Goal: Information Seeking & Learning: Learn about a topic

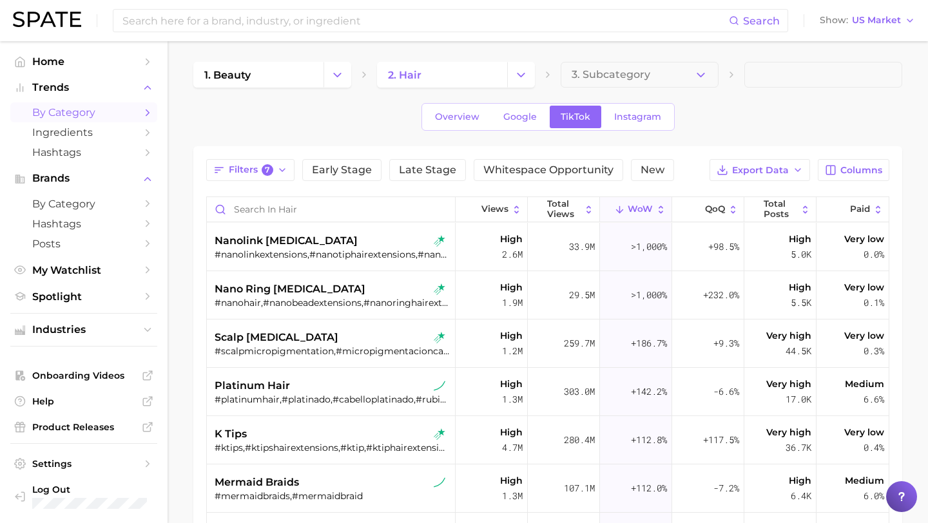
click at [520, 82] on button "Change Category" at bounding box center [521, 75] width 28 height 26
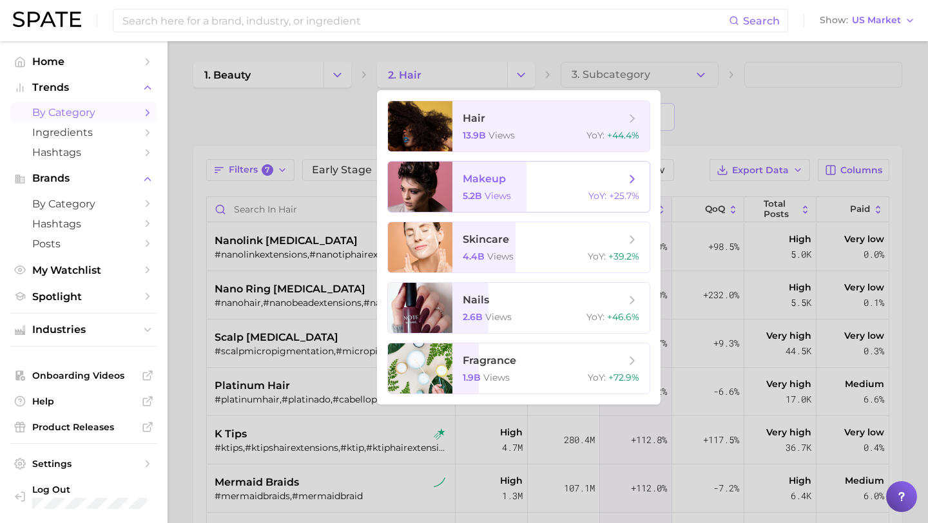
click at [492, 187] on span "makeup 5.2b views YoY : +25.7%" at bounding box center [550, 187] width 197 height 50
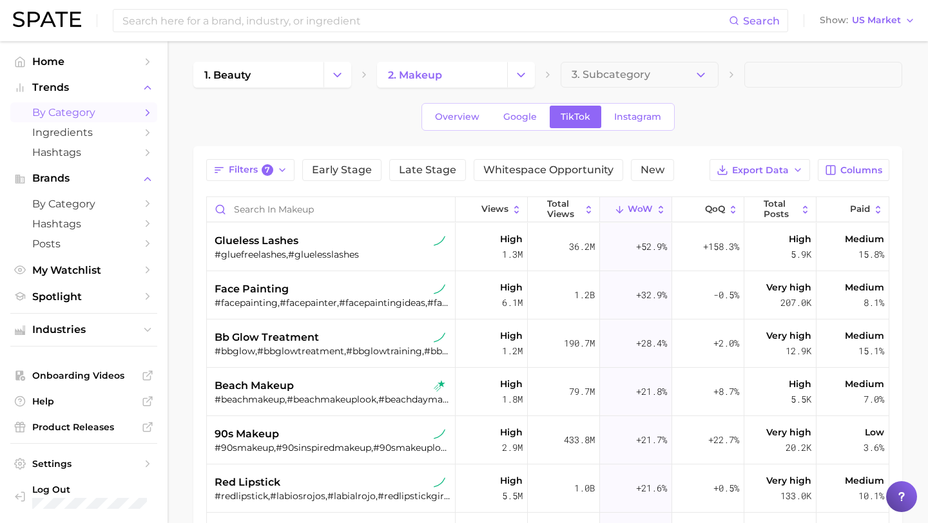
click at [703, 136] on div "1. beauty 2. makeup 3. Subcategory Overview Google TikTok Instagram Filters 7 E…" at bounding box center [547, 397] width 709 height 671
click at [293, 383] on span "beach makeup" at bounding box center [254, 385] width 79 height 15
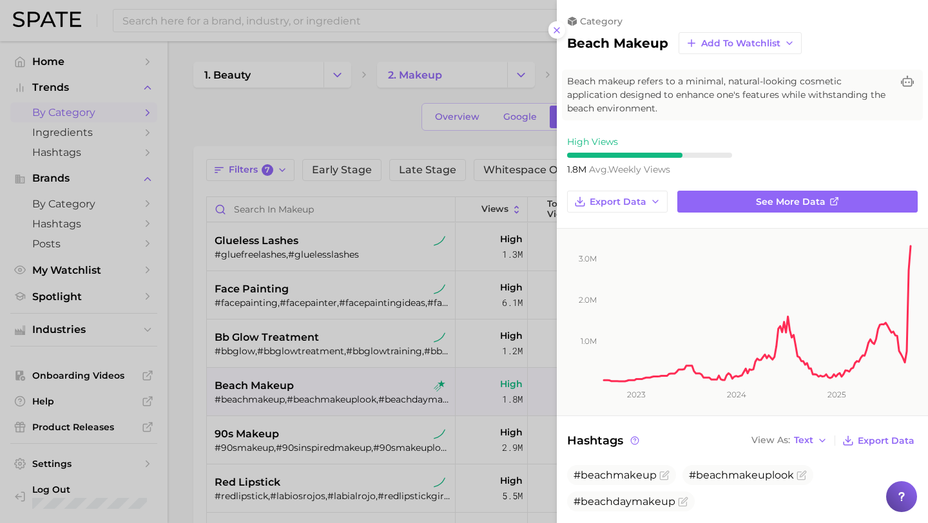
click at [329, 122] on div at bounding box center [464, 261] width 928 height 523
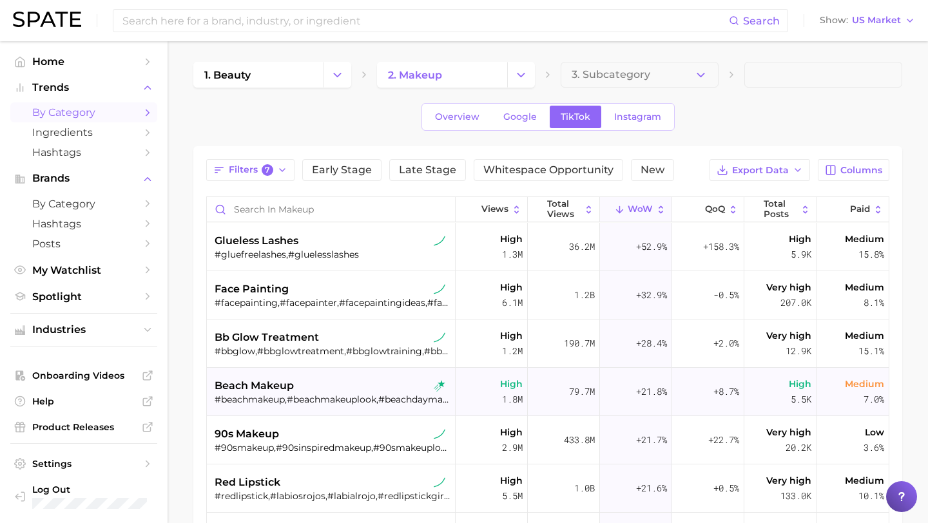
click at [334, 372] on div "beach makeup #beachmakeup,#beachmakeuplook,#beachdaymakeup" at bounding box center [333, 392] width 236 height 48
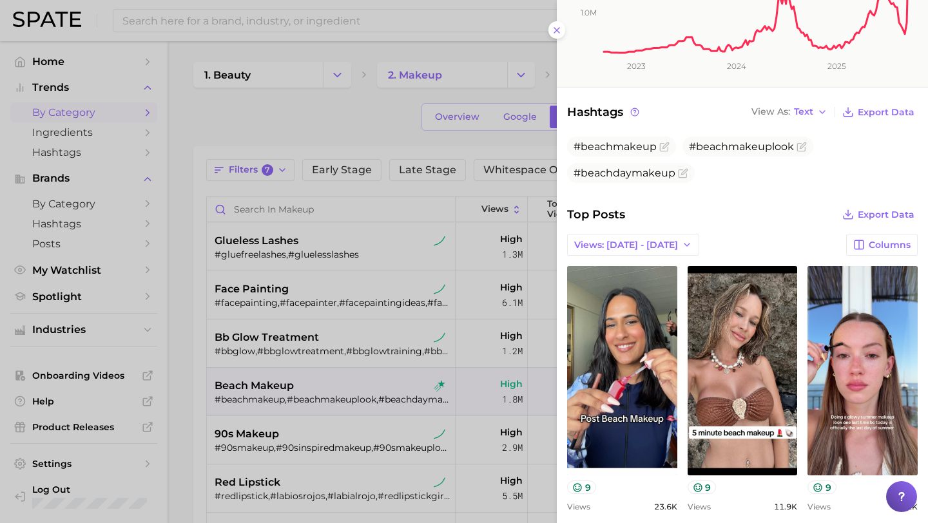
scroll to position [358, 0]
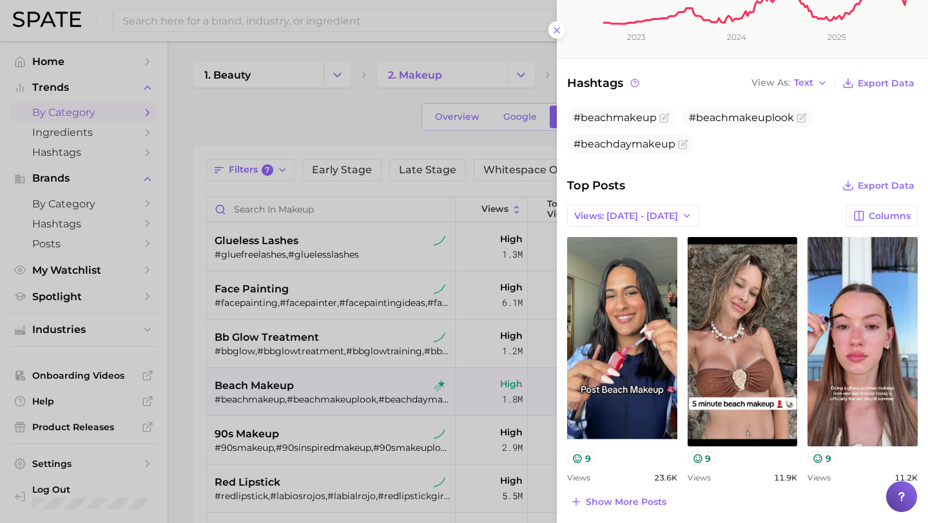
click at [350, 131] on div at bounding box center [464, 261] width 928 height 523
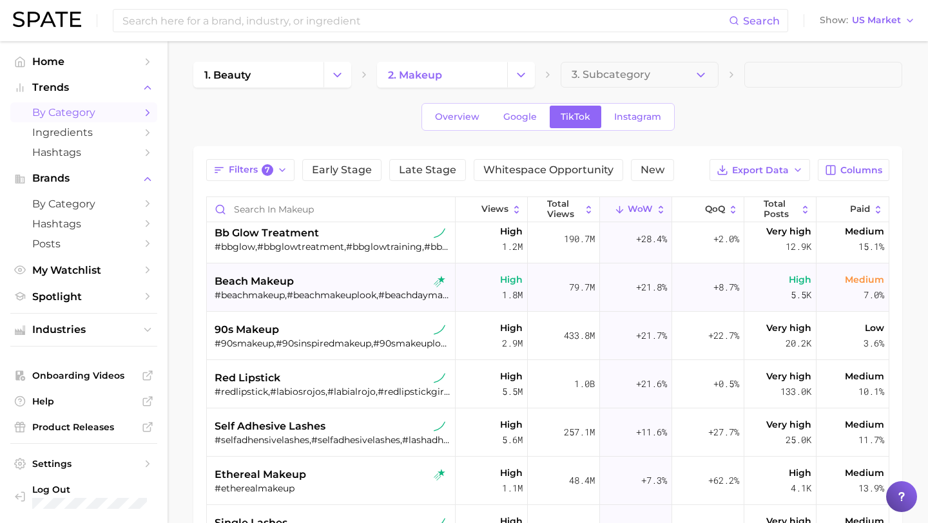
scroll to position [0, 0]
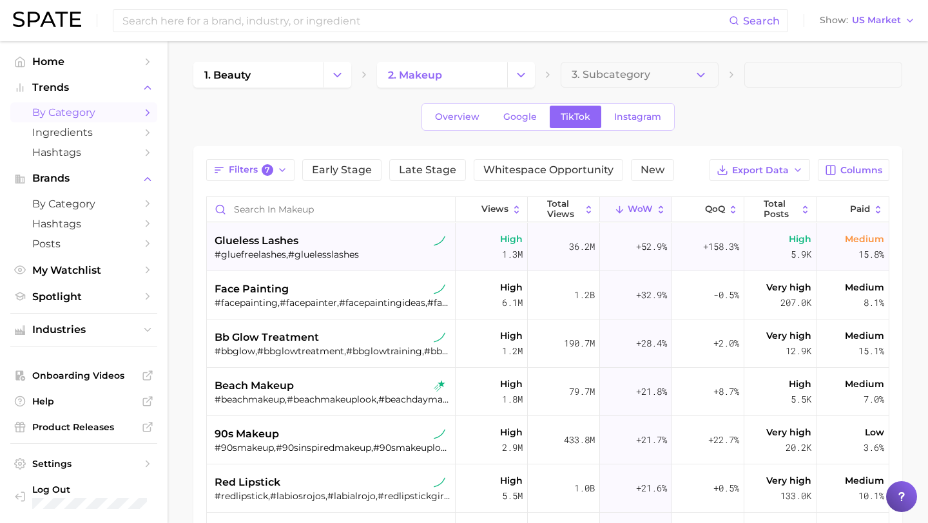
click at [335, 242] on div "glueless lashes" at bounding box center [333, 240] width 236 height 15
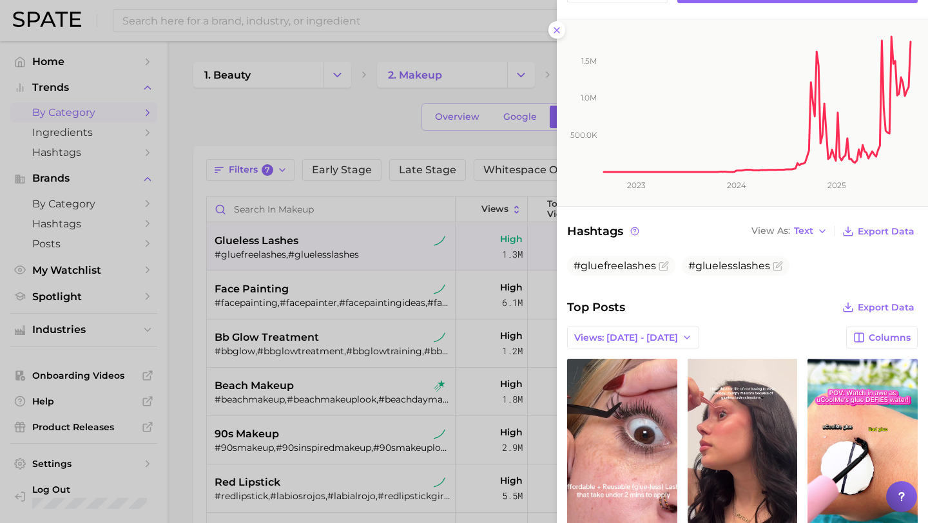
scroll to position [476, 0]
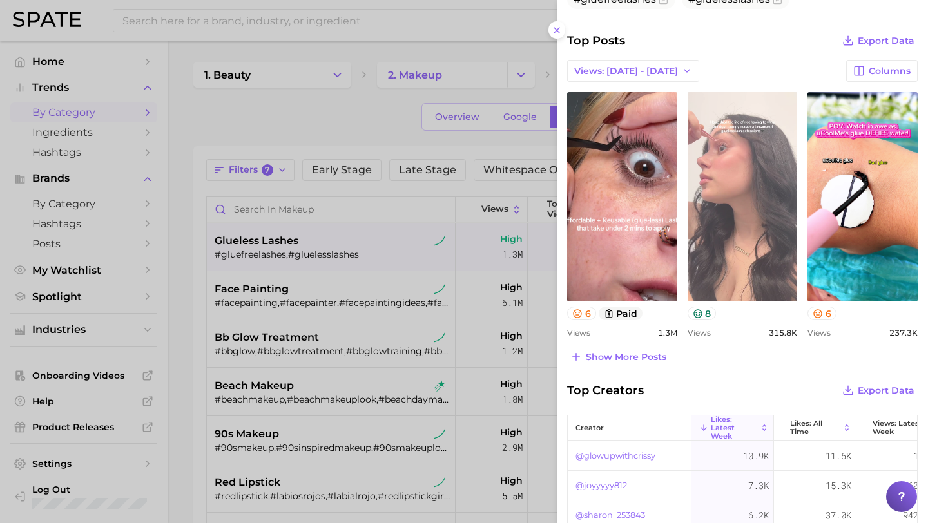
click at [764, 264] on link "view post on TikTok" at bounding box center [743, 196] width 110 height 209
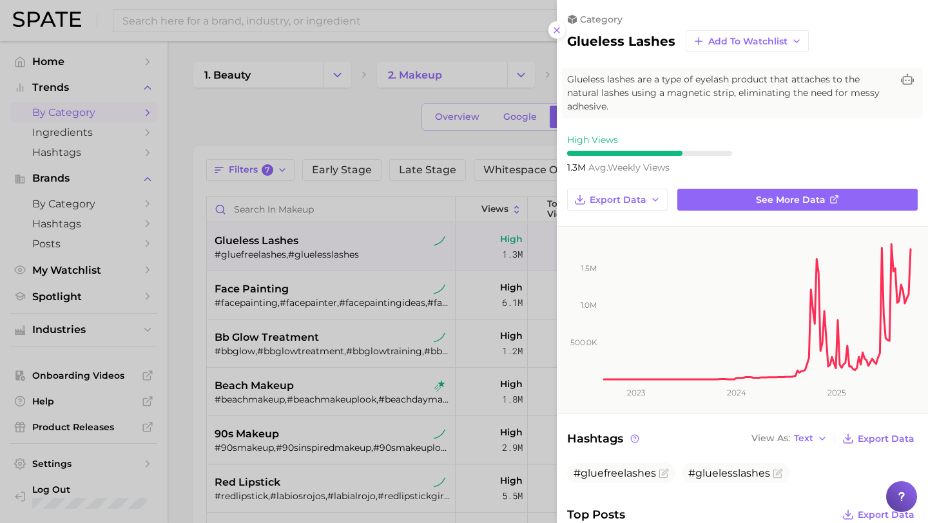
scroll to position [0, 0]
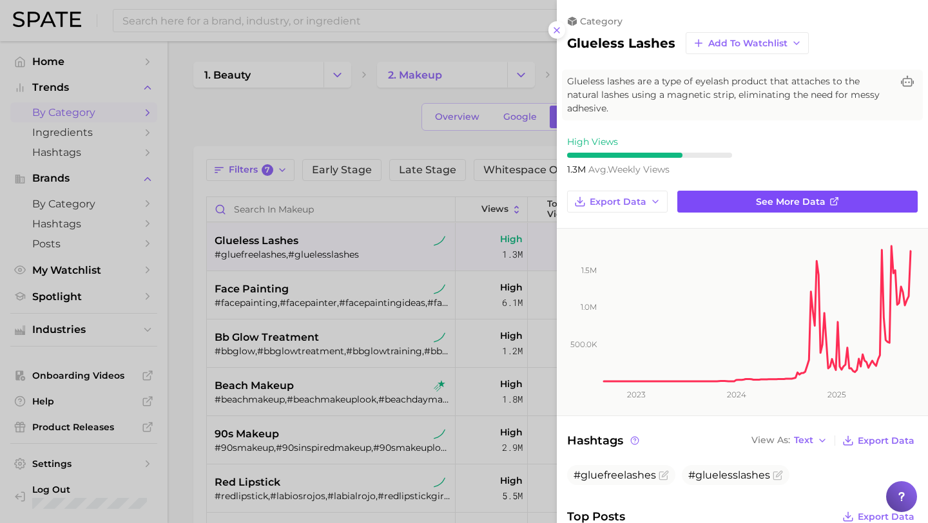
click at [775, 197] on span "See more data" at bounding box center [791, 202] width 70 height 11
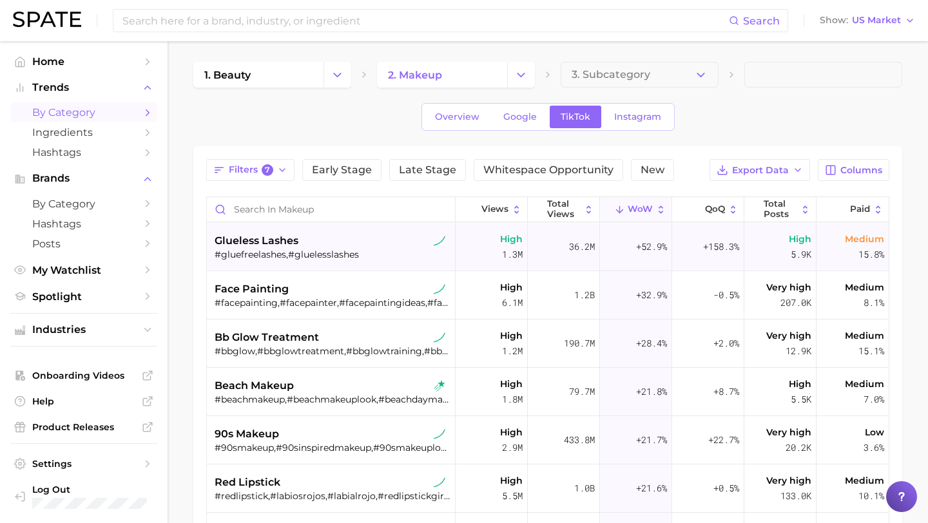
click at [293, 242] on span "glueless lashes" at bounding box center [257, 240] width 84 height 15
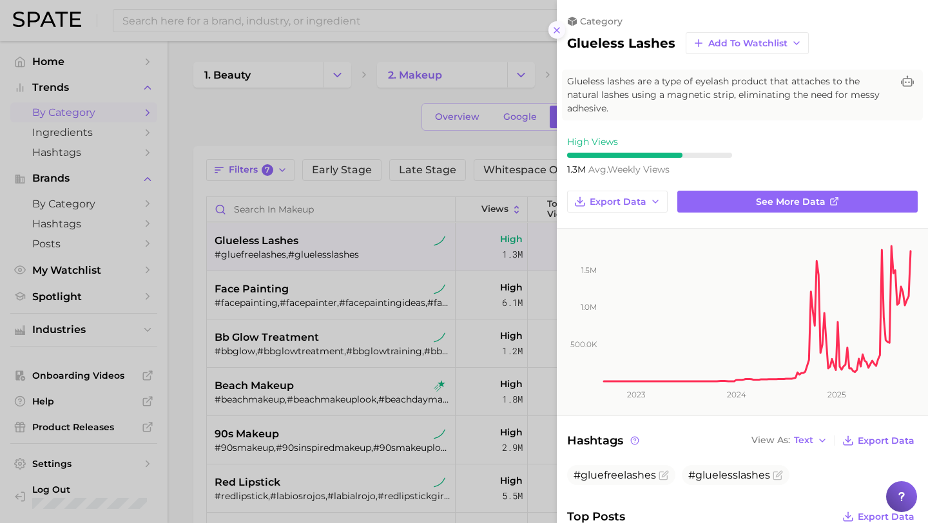
click at [563, 30] on button at bounding box center [556, 29] width 17 height 17
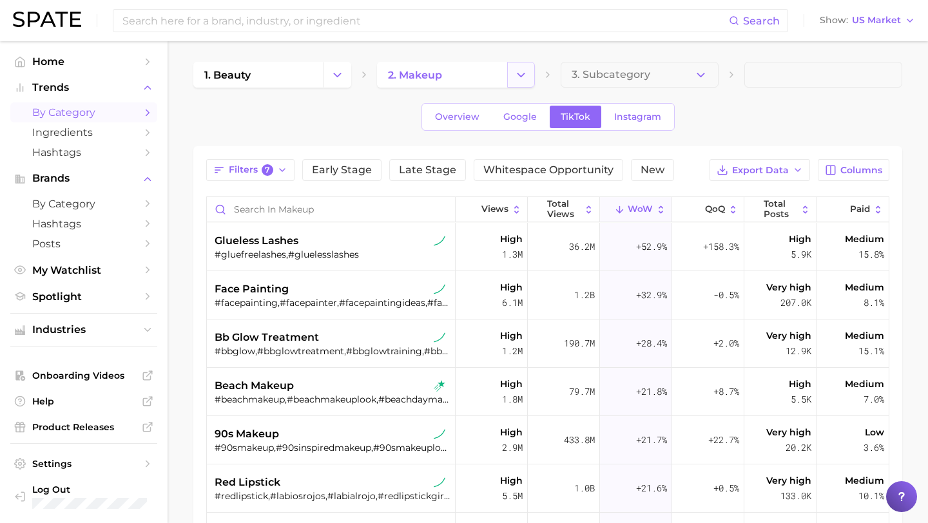
click at [512, 68] on button "Change Category" at bounding box center [521, 75] width 28 height 26
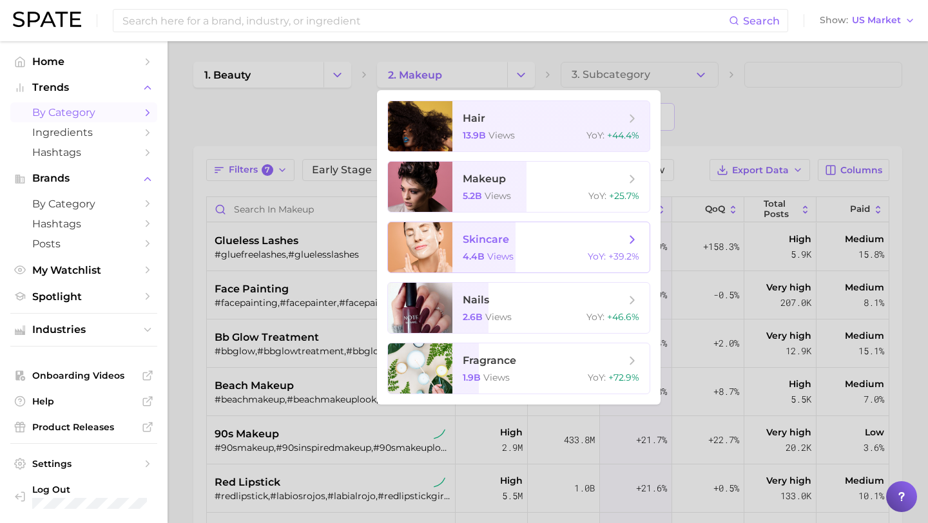
click at [476, 250] on span "skincare 4.4b views YoY : +39.2%" at bounding box center [550, 247] width 197 height 50
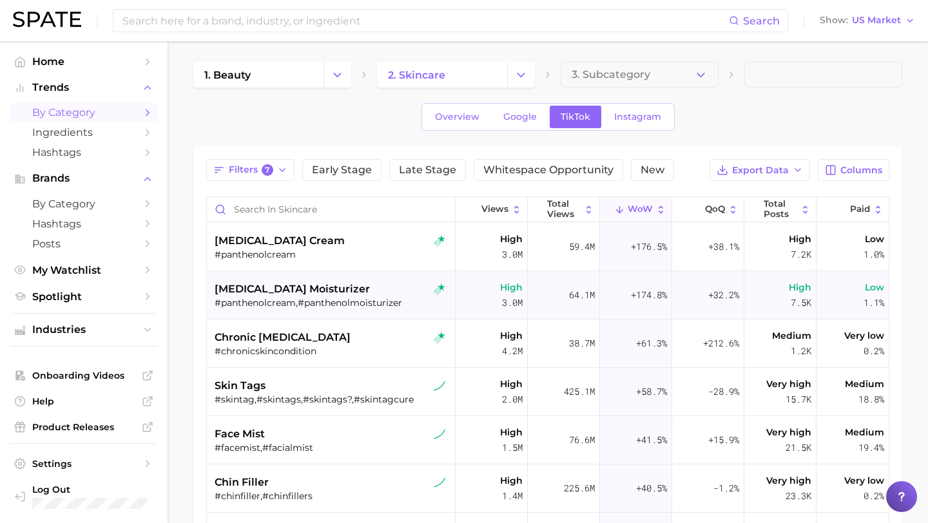
click at [298, 286] on span "[MEDICAL_DATA] moisturizer" at bounding box center [292, 289] width 155 height 15
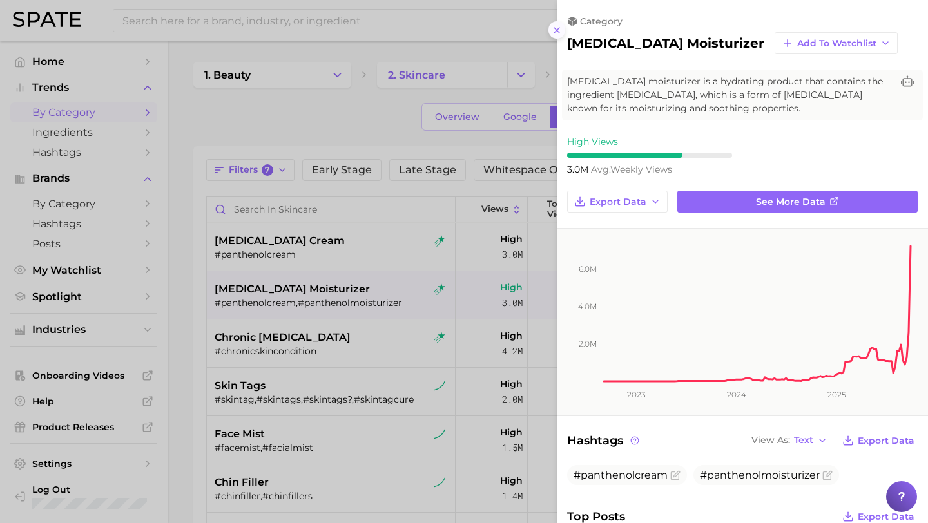
click at [562, 29] on button at bounding box center [556, 29] width 17 height 17
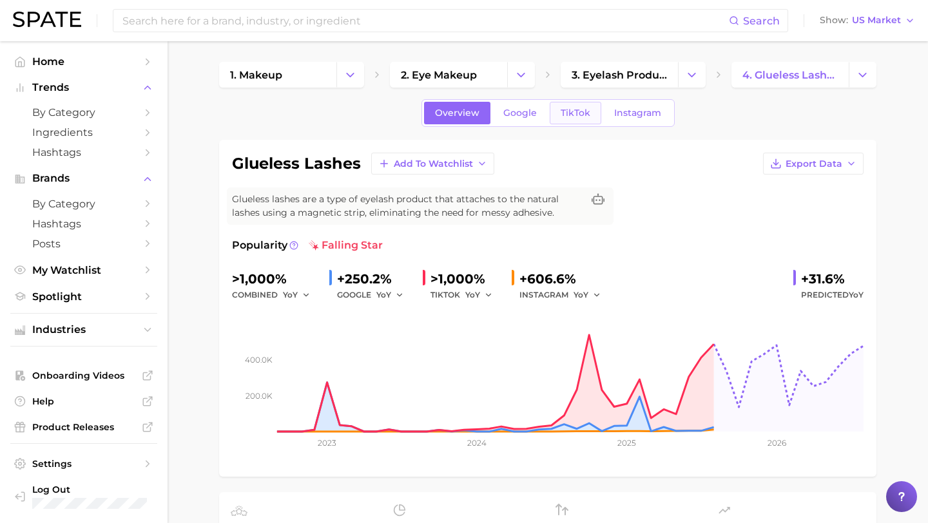
click at [577, 112] on span "TikTok" at bounding box center [576, 113] width 30 height 11
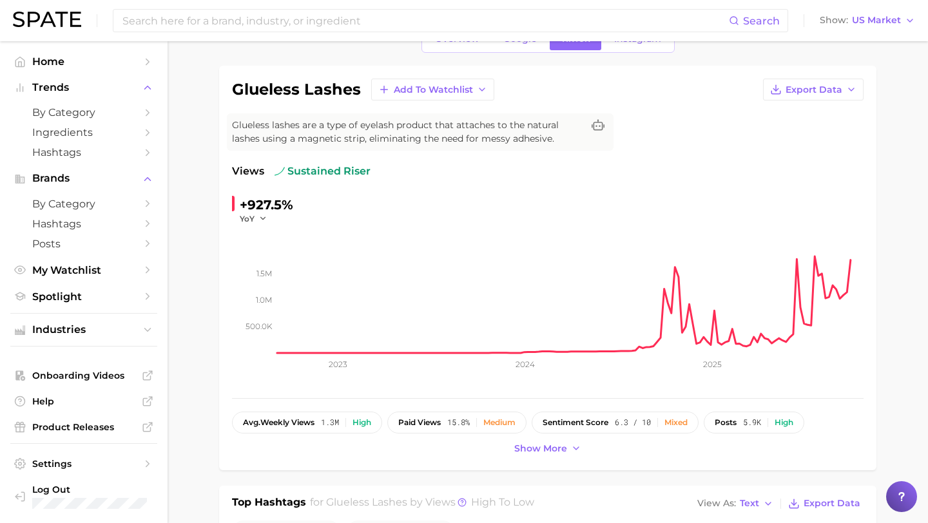
scroll to position [21, 0]
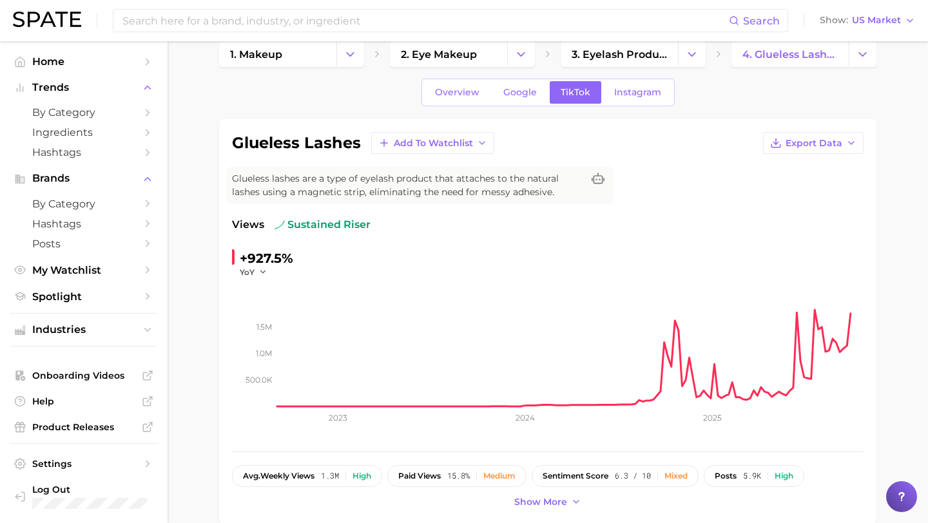
click at [262, 278] on icon "500.0k 1.0m 1.5m 2023 2024 2025" at bounding box center [548, 358] width 632 height 161
click at [260, 272] on icon "button" at bounding box center [262, 271] width 9 height 9
click at [260, 359] on span "WoW" at bounding box center [258, 359] width 25 height 11
click at [253, 264] on div "+52.9%" at bounding box center [263, 258] width 46 height 21
click at [251, 273] on span "WoW" at bounding box center [251, 272] width 23 height 11
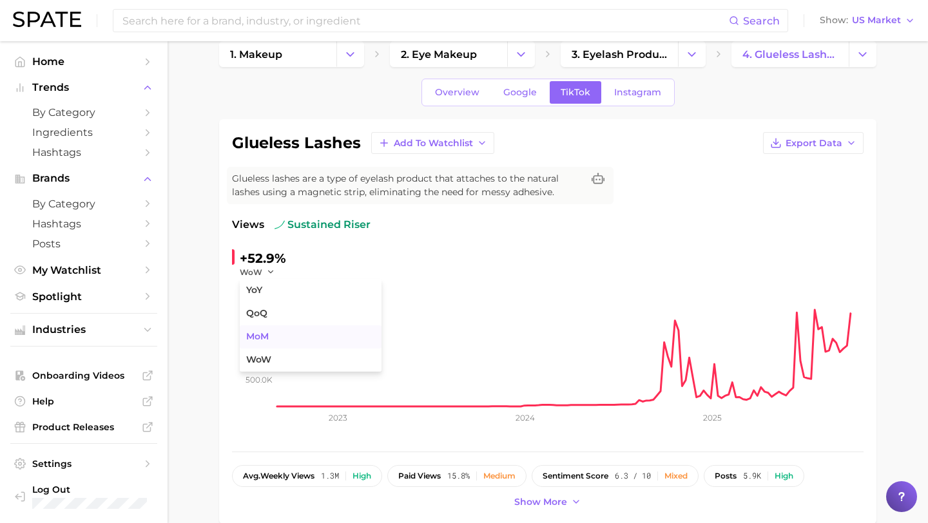
click at [251, 333] on span "MoM" at bounding box center [257, 336] width 23 height 11
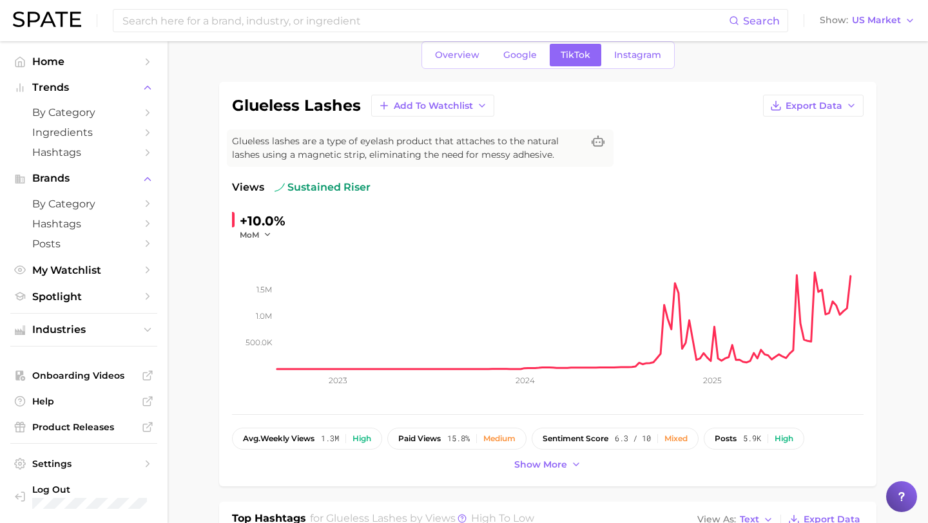
scroll to position [53, 0]
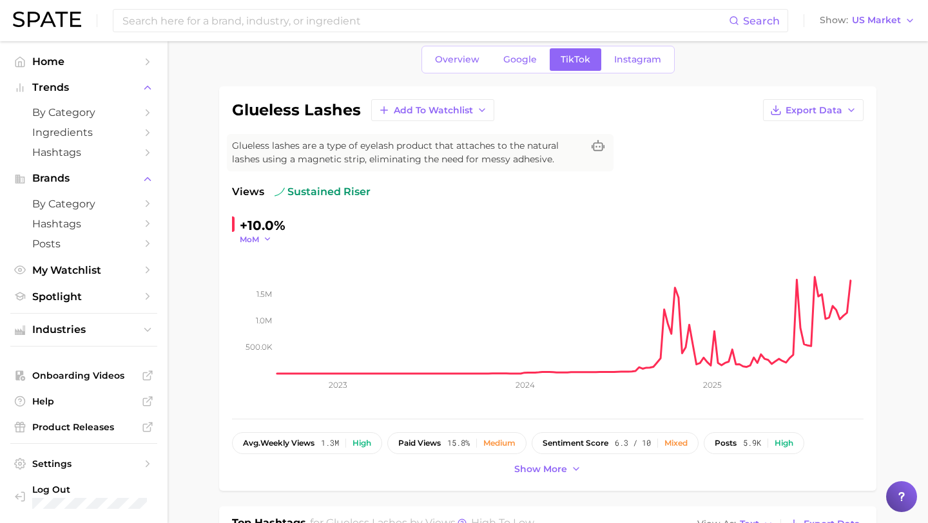
click at [259, 239] on span "MoM" at bounding box center [249, 239] width 19 height 11
click at [268, 258] on button "YoY" at bounding box center [311, 257] width 142 height 23
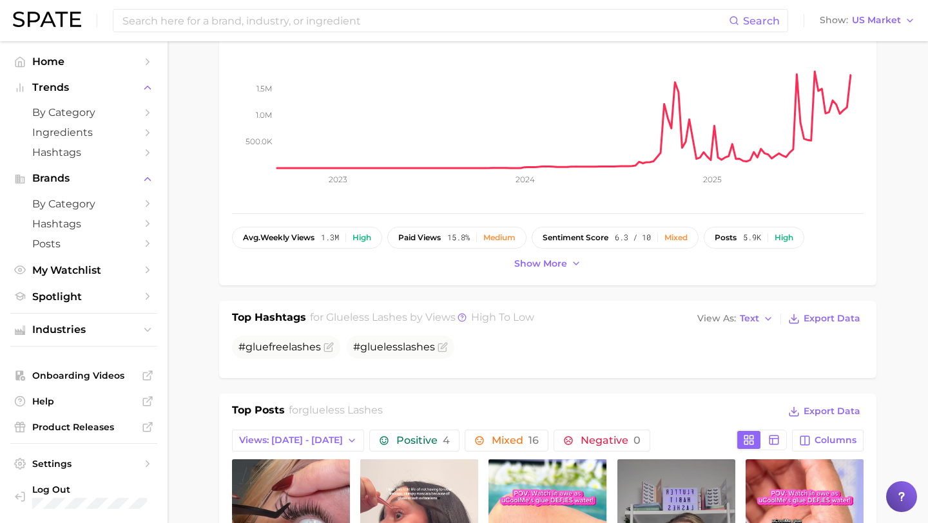
scroll to position [520, 0]
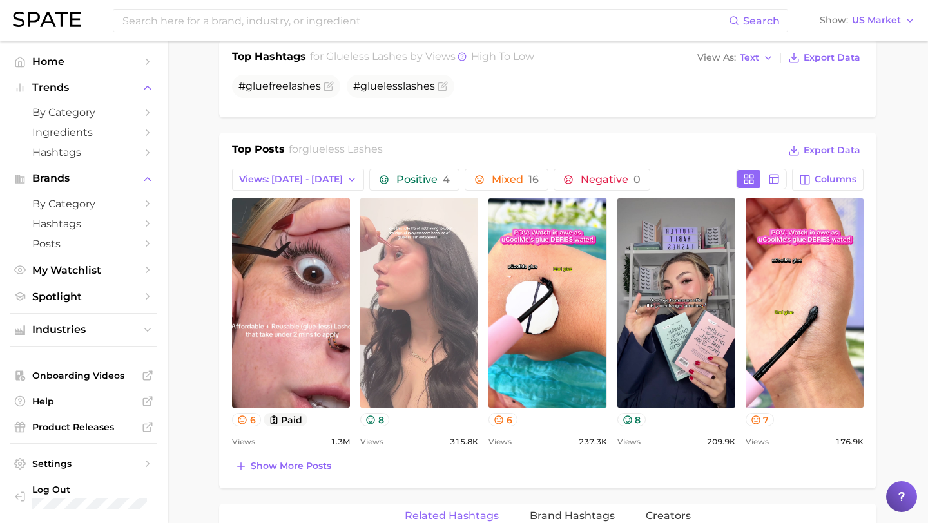
click at [450, 334] on link "view post on TikTok" at bounding box center [419, 302] width 118 height 209
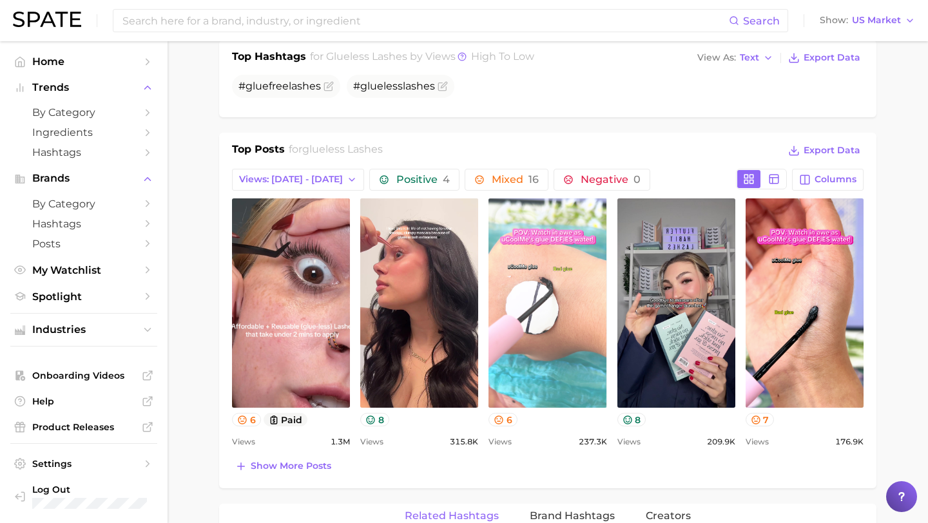
click at [547, 290] on link "view post on TikTok" at bounding box center [548, 302] width 118 height 209
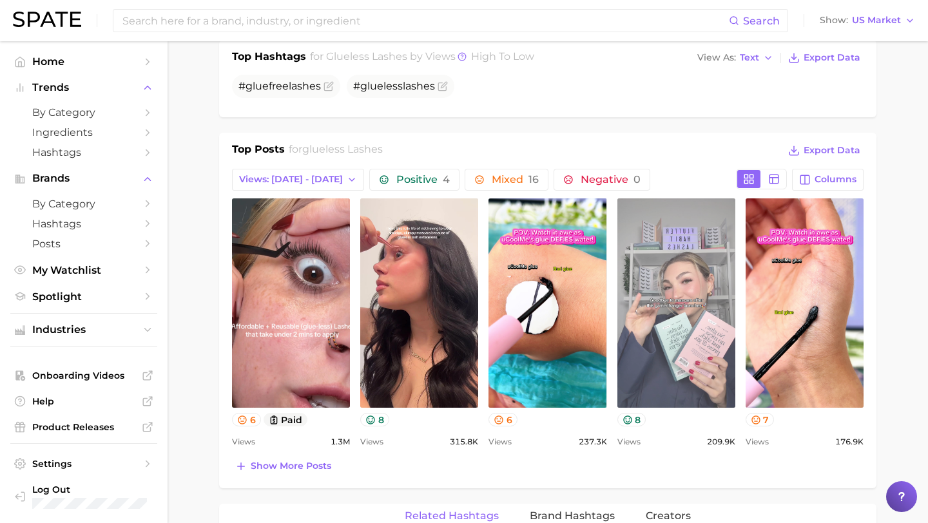
click at [692, 309] on link "view post on TikTok" at bounding box center [676, 302] width 118 height 209
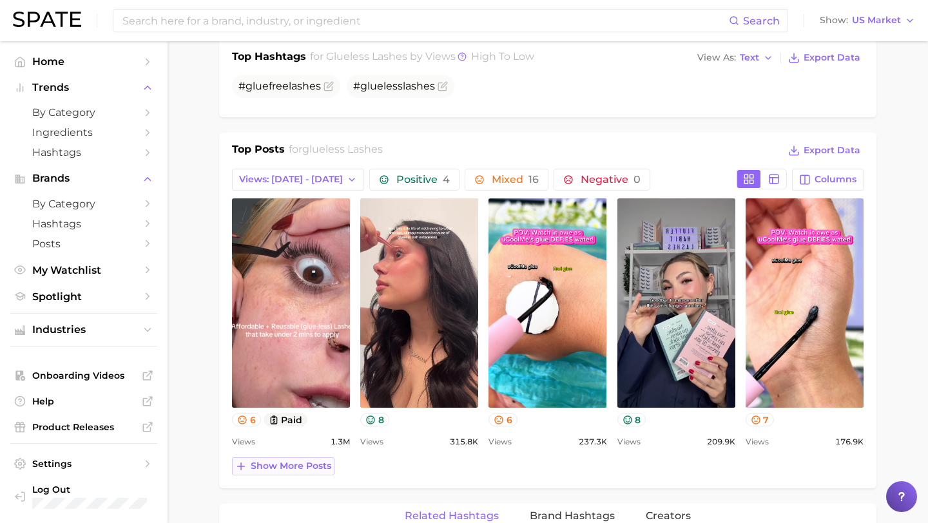
click at [281, 465] on span "Show more posts" at bounding box center [291, 466] width 81 height 11
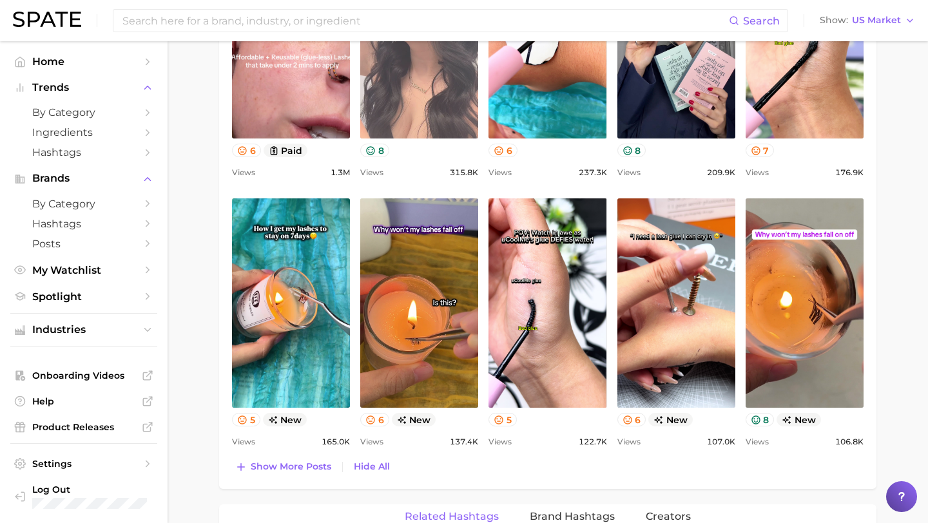
scroll to position [795, 0]
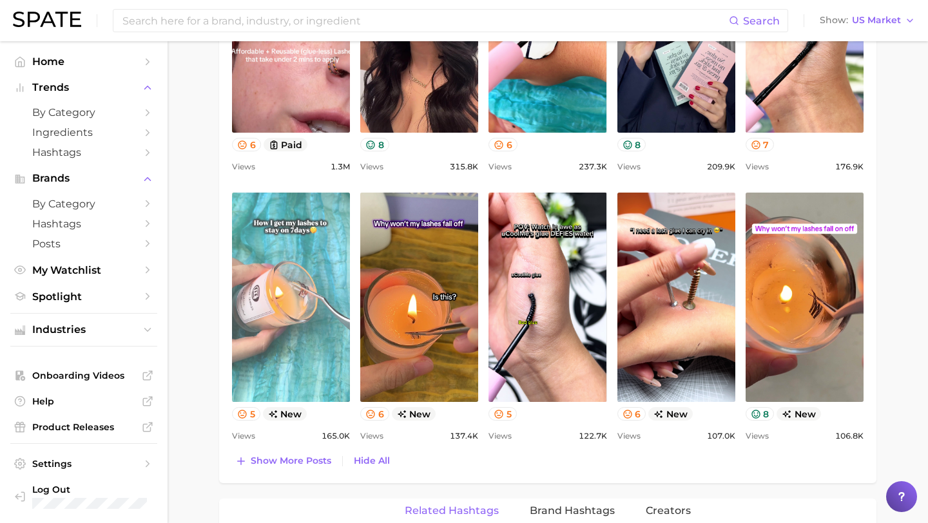
click at [315, 311] on link "view post on TikTok" at bounding box center [291, 297] width 118 height 209
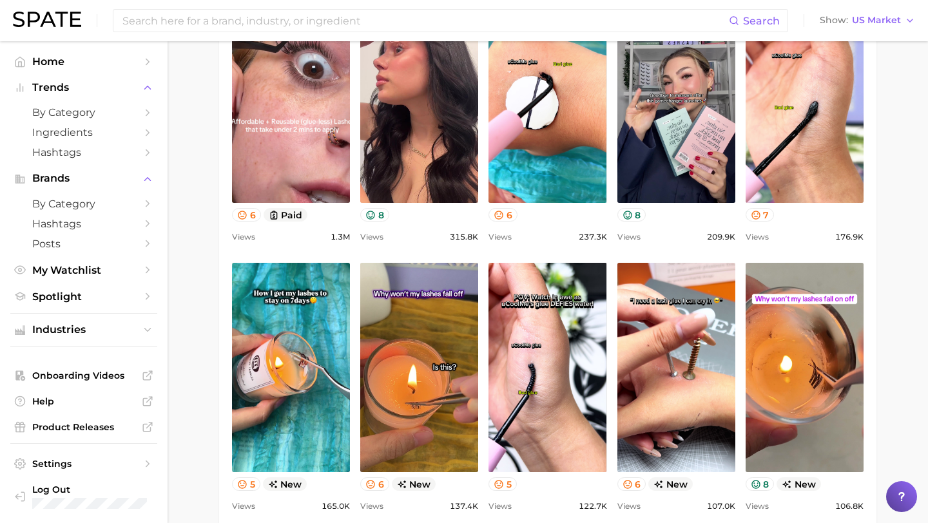
scroll to position [882, 0]
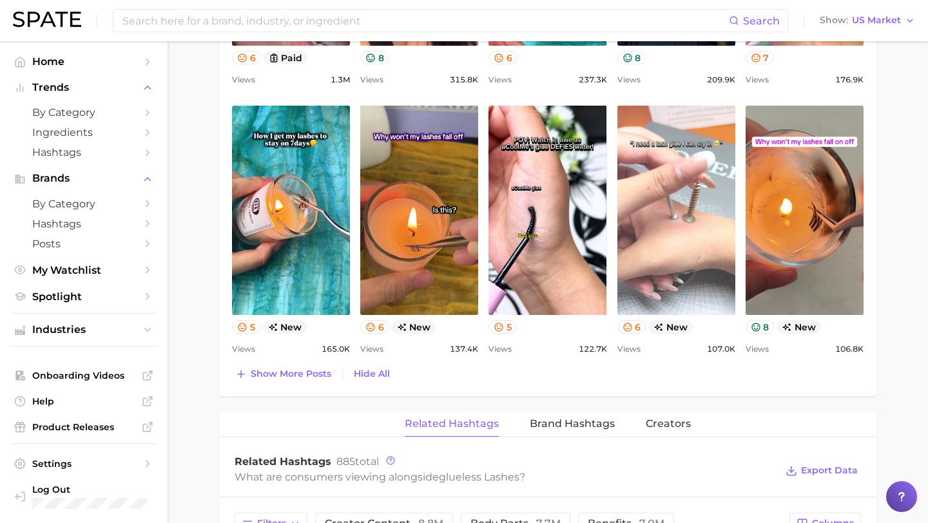
click at [683, 220] on link "view post on TikTok" at bounding box center [676, 210] width 118 height 209
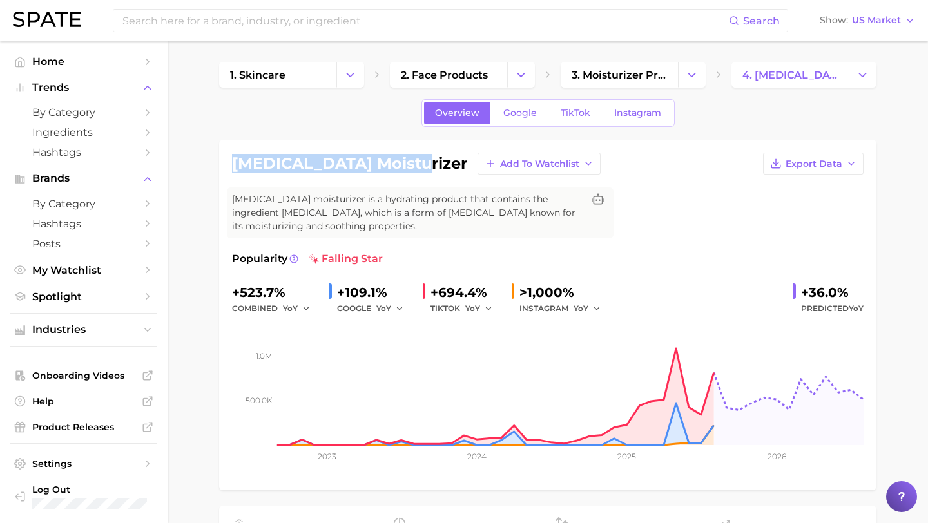
drag, startPoint x: 412, startPoint y: 162, endPoint x: 222, endPoint y: 160, distance: 190.8
click at [221, 160] on div "panthenol moisturizer Add to Watchlist Export Data Panthenol moisturizer is a h…" at bounding box center [547, 315] width 657 height 351
copy h1 "[MEDICAL_DATA] moisturizer"
click at [587, 112] on span "TikTok" at bounding box center [576, 113] width 30 height 11
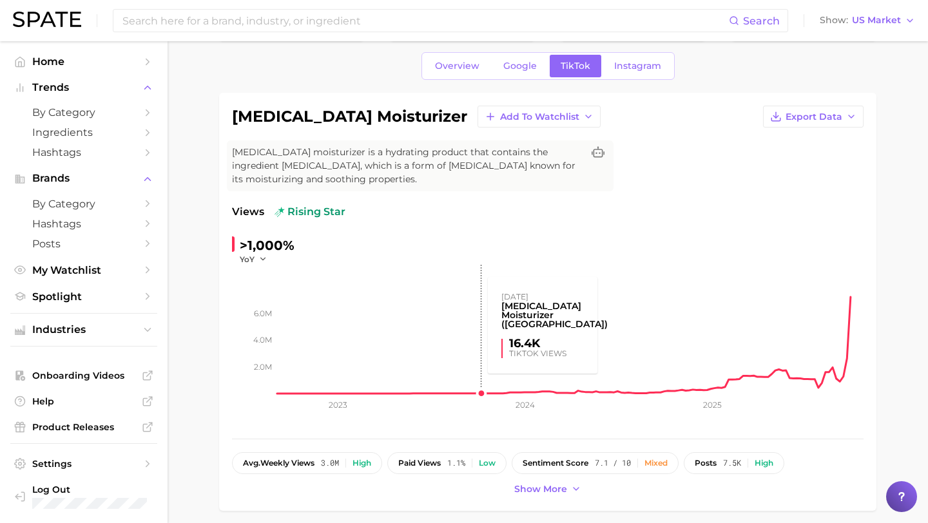
scroll to position [48, 0]
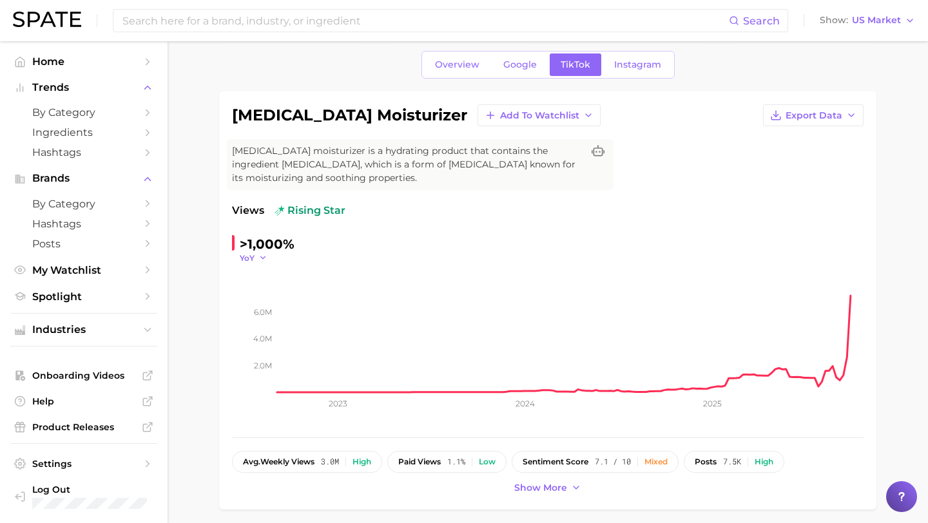
click at [262, 254] on icon "button" at bounding box center [262, 257] width 9 height 9
click at [261, 340] on button "WoW" at bounding box center [311, 345] width 142 height 23
click at [260, 257] on span "WoW" at bounding box center [251, 258] width 23 height 11
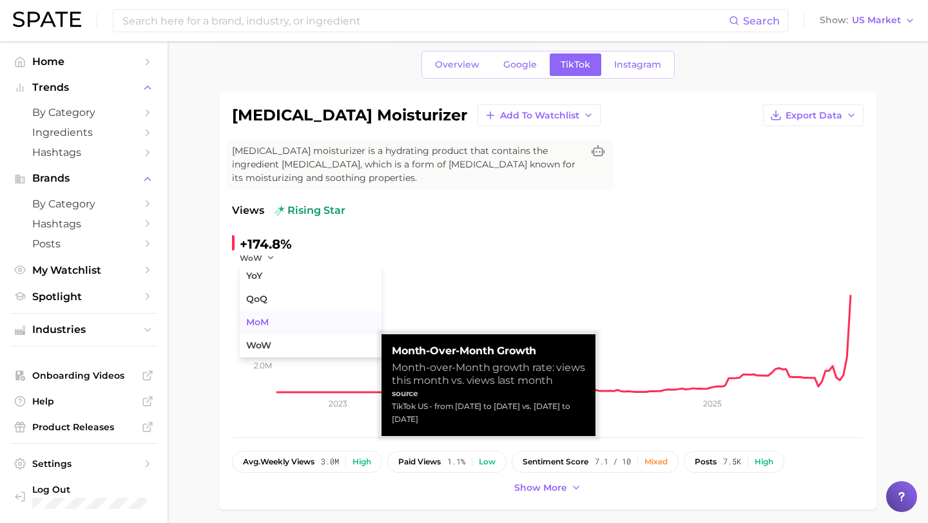
click at [275, 320] on button "MoM" at bounding box center [311, 322] width 142 height 23
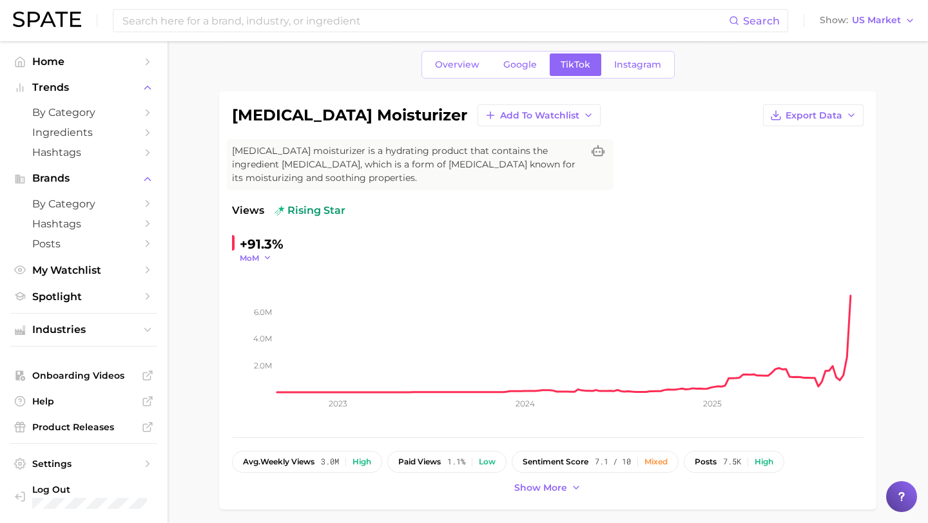
click at [243, 255] on span "MoM" at bounding box center [249, 258] width 19 height 11
click at [252, 325] on span "MoM" at bounding box center [257, 322] width 23 height 11
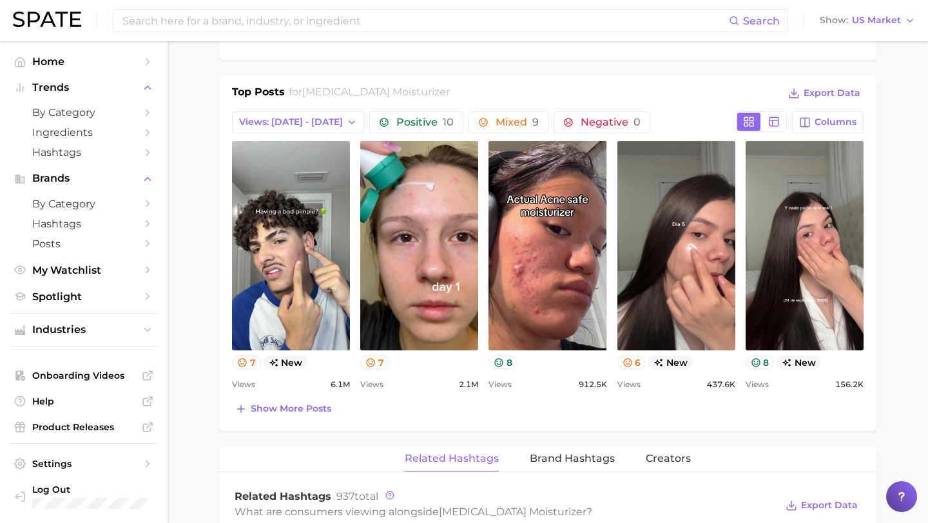
scroll to position [592, 0]
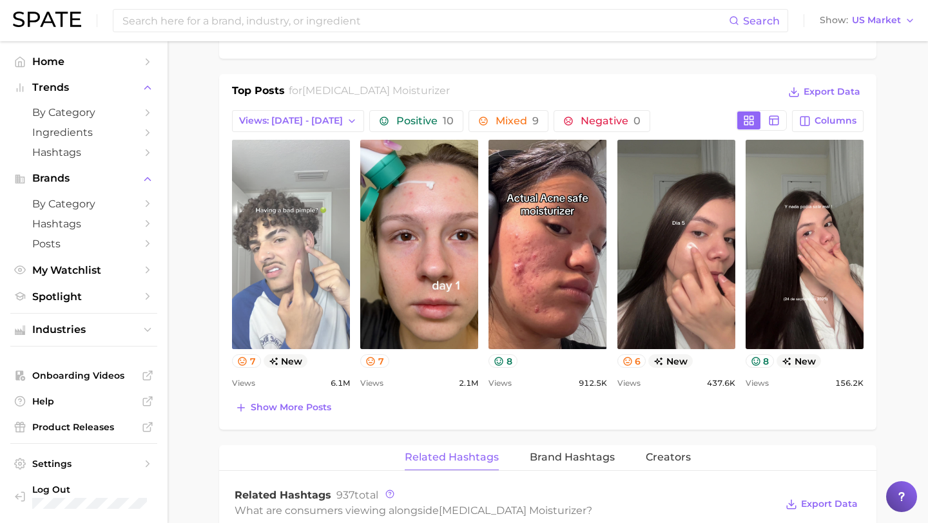
click at [298, 218] on link "view post on TikTok" at bounding box center [291, 244] width 118 height 209
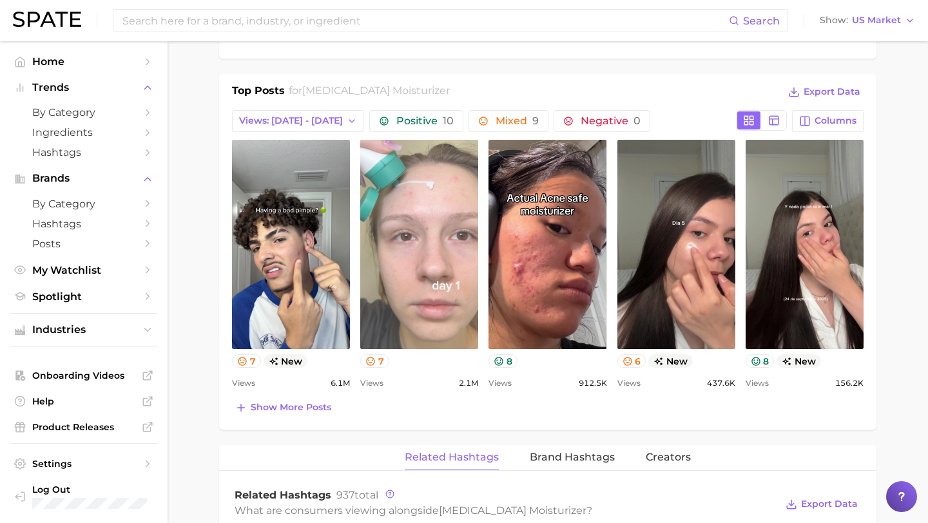
click at [407, 279] on link "view post on TikTok" at bounding box center [419, 244] width 118 height 209
click at [387, 239] on link "view post on TikTok" at bounding box center [419, 244] width 118 height 209
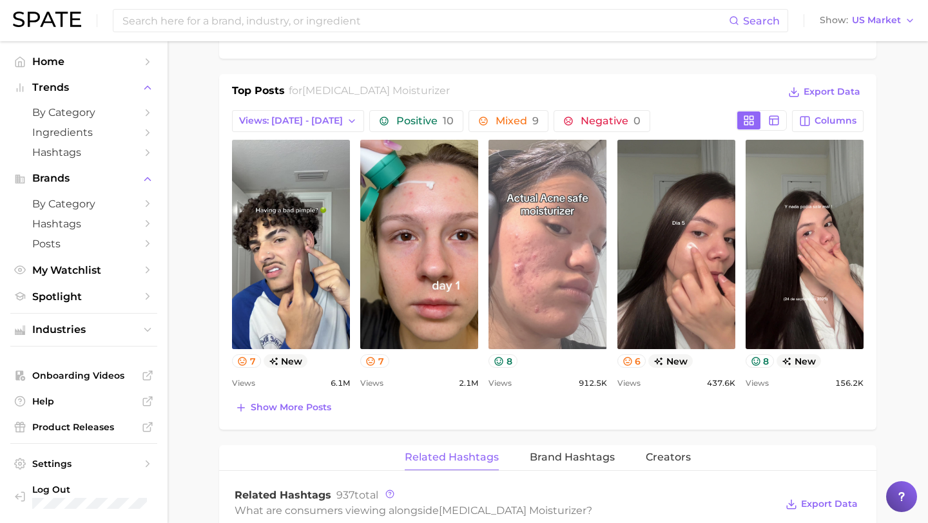
click at [543, 232] on link "view post on TikTok" at bounding box center [548, 244] width 118 height 209
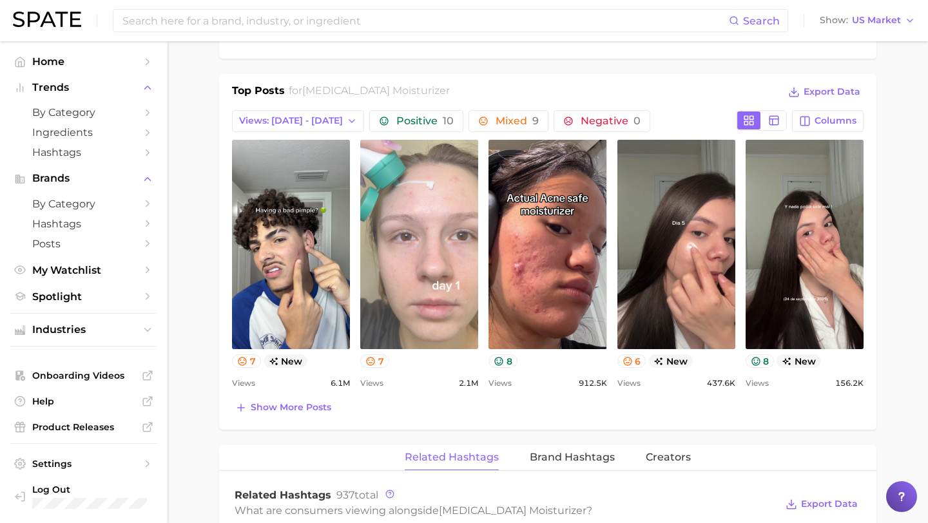
scroll to position [0, 0]
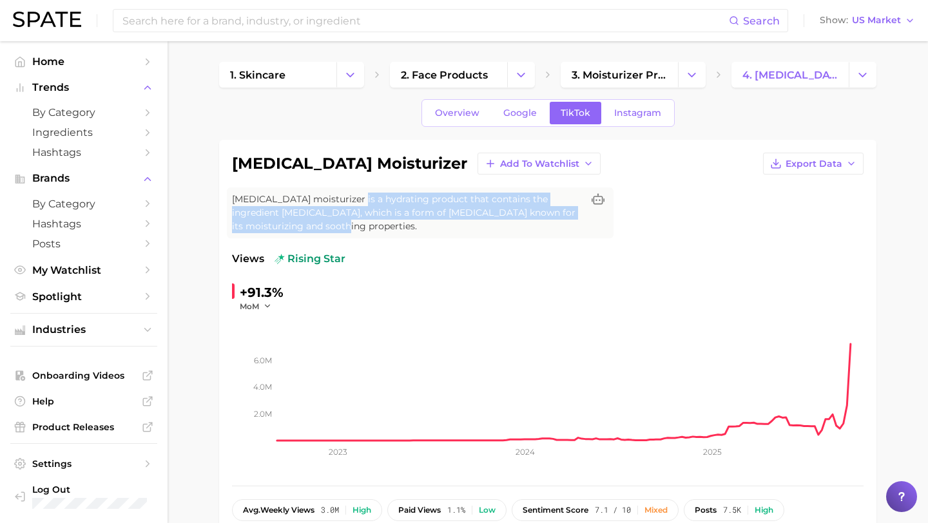
drag, startPoint x: 321, startPoint y: 226, endPoint x: 352, endPoint y: 204, distance: 37.5
click at [351, 204] on span "[MEDICAL_DATA] moisturizer is a hydrating product that contains the ingredient …" at bounding box center [407, 213] width 351 height 41
copy span "hydrating product that contains the ingredient panthenol, which is a form of vi…"
